Goal: Navigation & Orientation: Find specific page/section

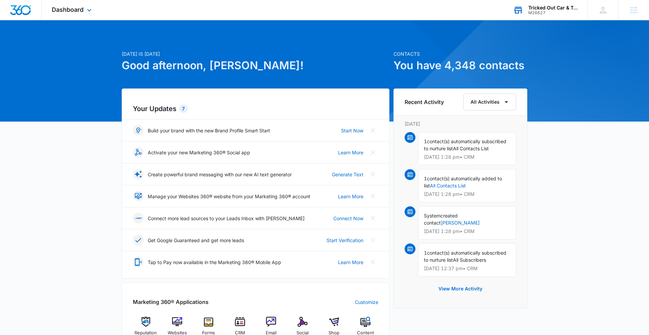
click at [536, 12] on div "M26627" at bounding box center [552, 12] width 49 height 5
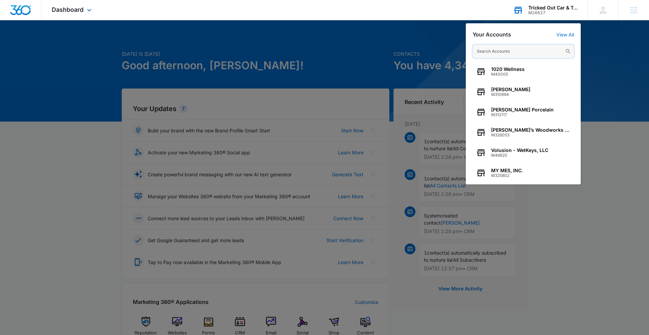
click at [492, 52] on input "text" at bounding box center [523, 52] width 101 height 14
paste input "The [GEOGRAPHIC_DATA]"
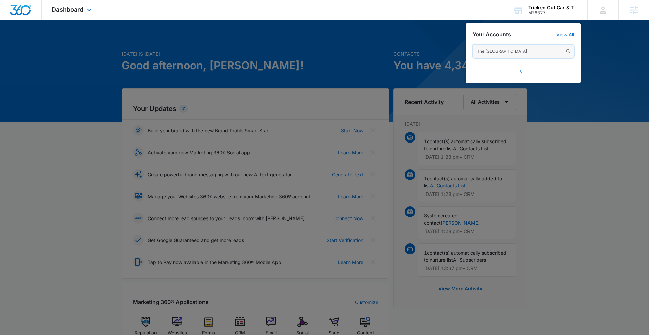
type input "The [GEOGRAPHIC_DATA]"
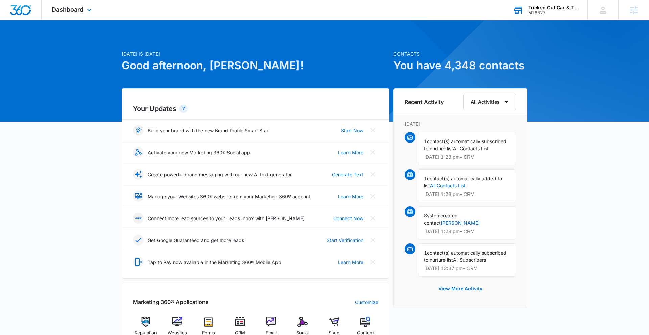
click at [550, 10] on div "M26627" at bounding box center [552, 12] width 49 height 5
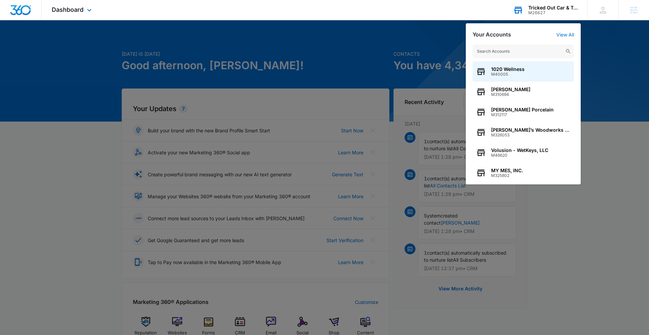
click at [522, 54] on input "text" at bounding box center [523, 52] width 101 height 14
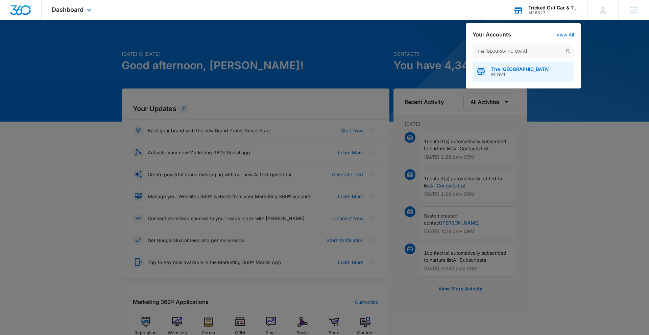
type input "The [GEOGRAPHIC_DATA]"
click at [521, 70] on span "The [GEOGRAPHIC_DATA]" at bounding box center [520, 69] width 58 height 5
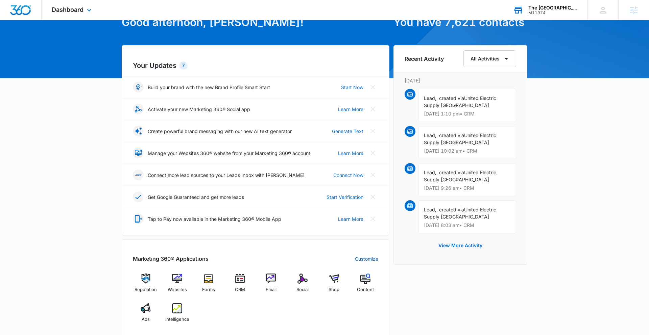
scroll to position [120, 0]
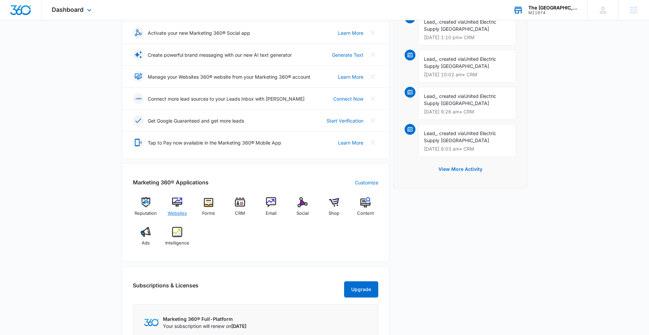
click at [176, 200] on img at bounding box center [177, 202] width 10 height 10
